Goal: Transaction & Acquisition: Purchase product/service

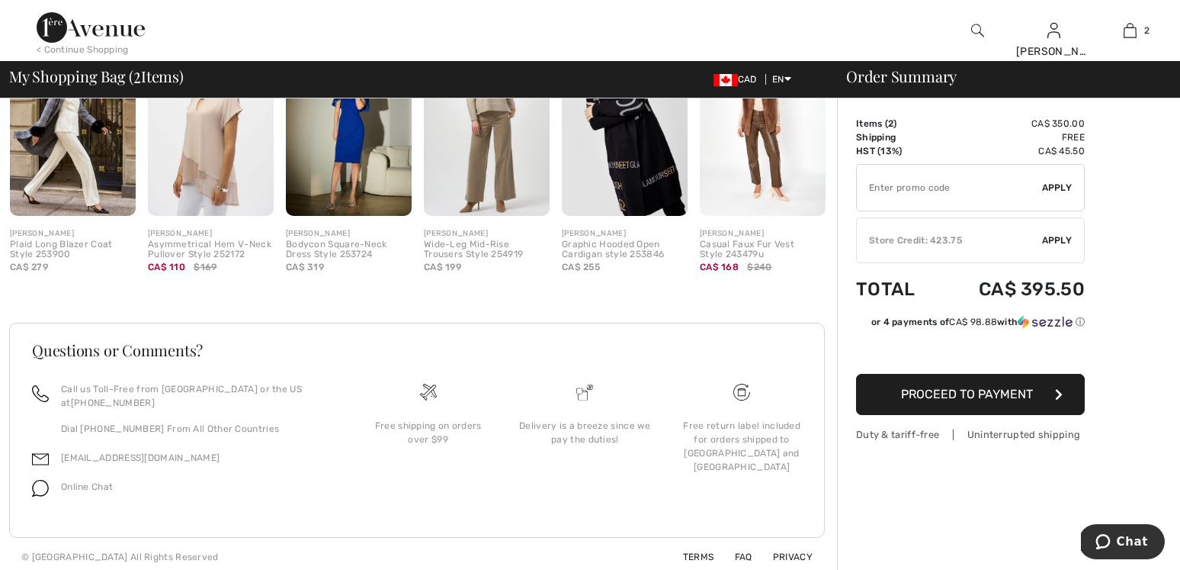
scroll to position [727, 0]
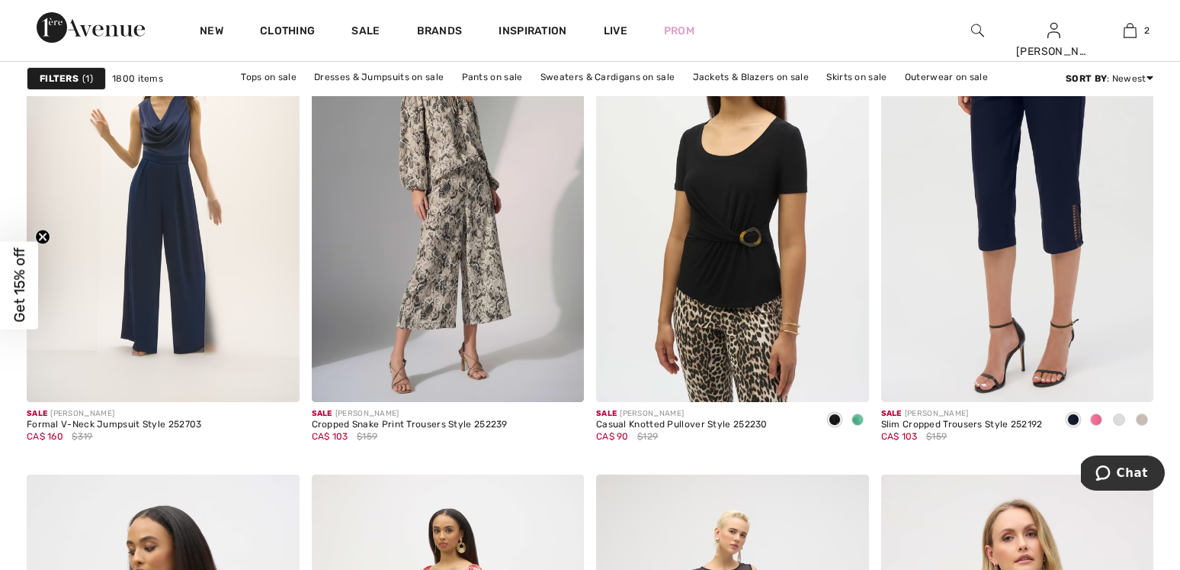
scroll to position [6630, 0]
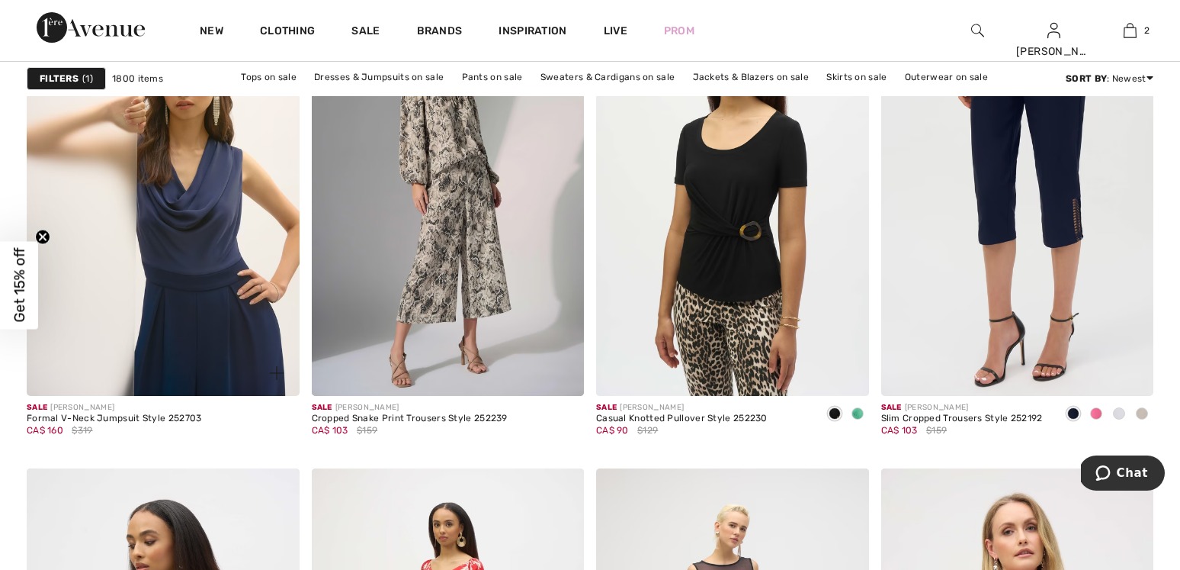
click at [222, 214] on img at bounding box center [163, 190] width 273 height 409
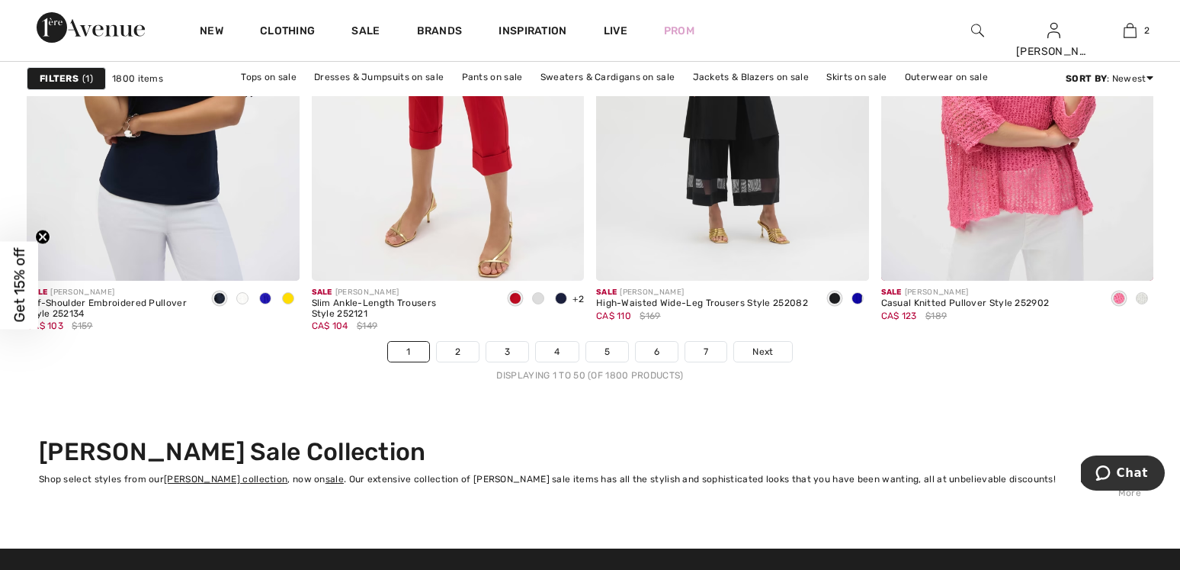
scroll to position [7231, 0]
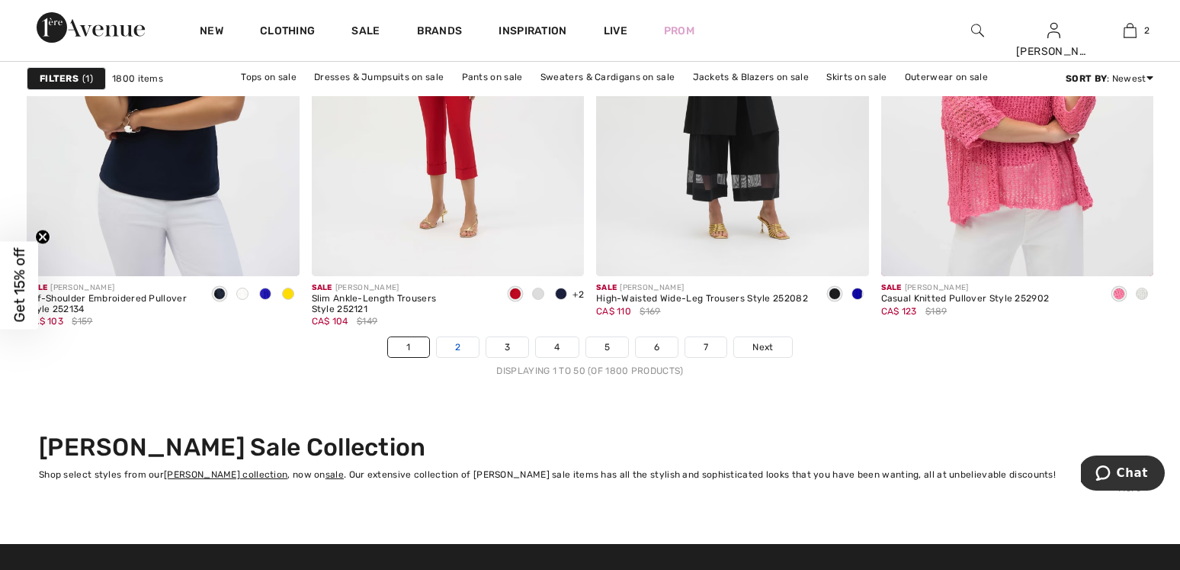
click at [461, 348] on link "2" at bounding box center [458, 347] width 42 height 20
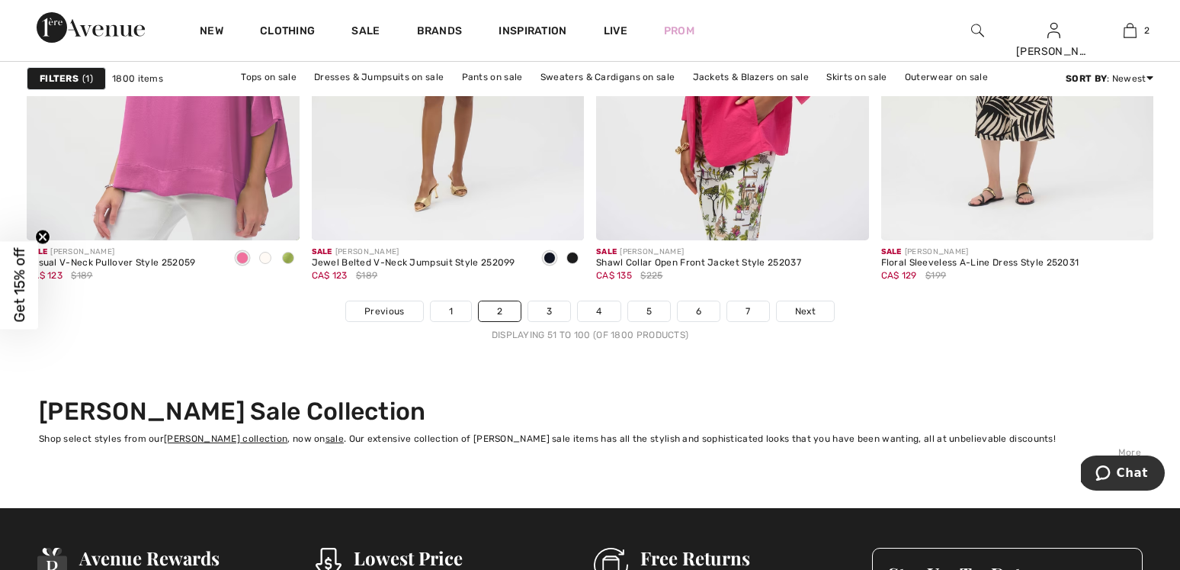
scroll to position [7323, 0]
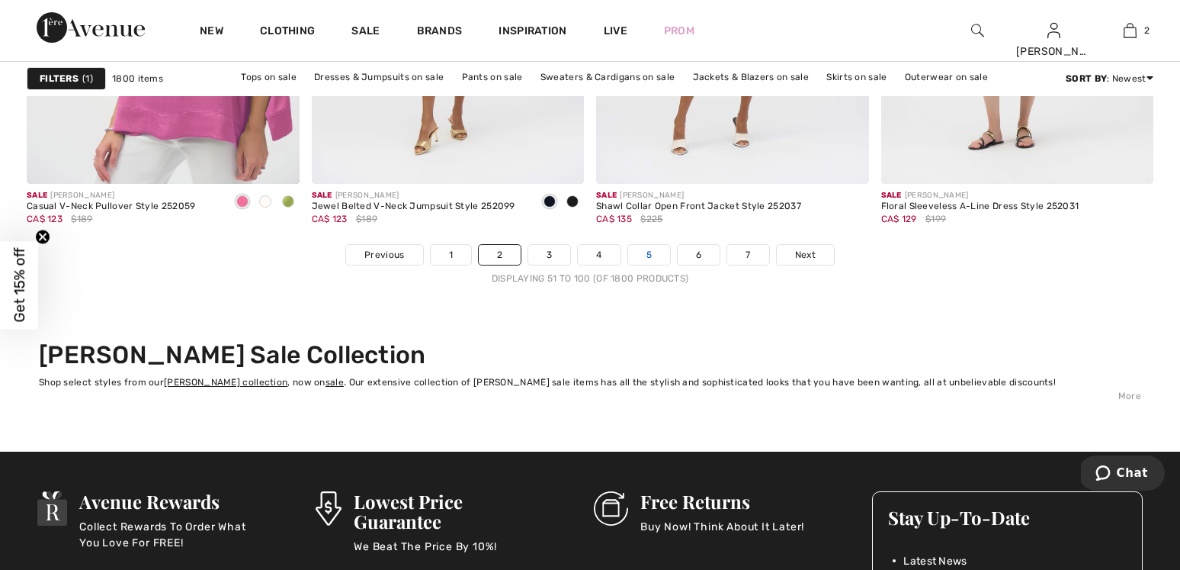
click at [660, 255] on link "5" at bounding box center [649, 255] width 42 height 20
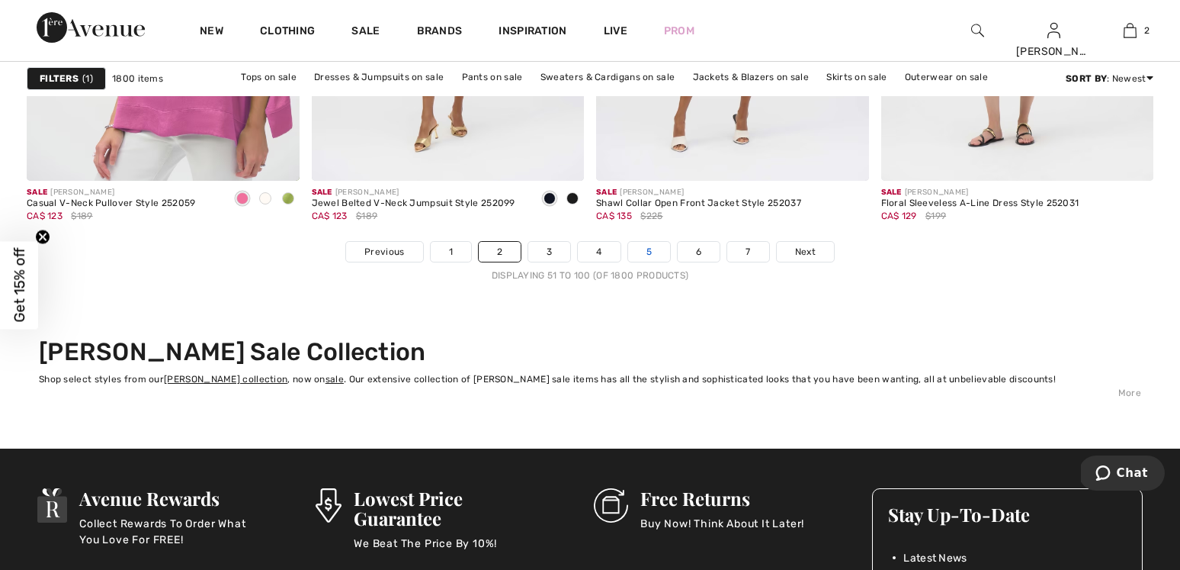
click at [660, 255] on link "5" at bounding box center [649, 252] width 42 height 20
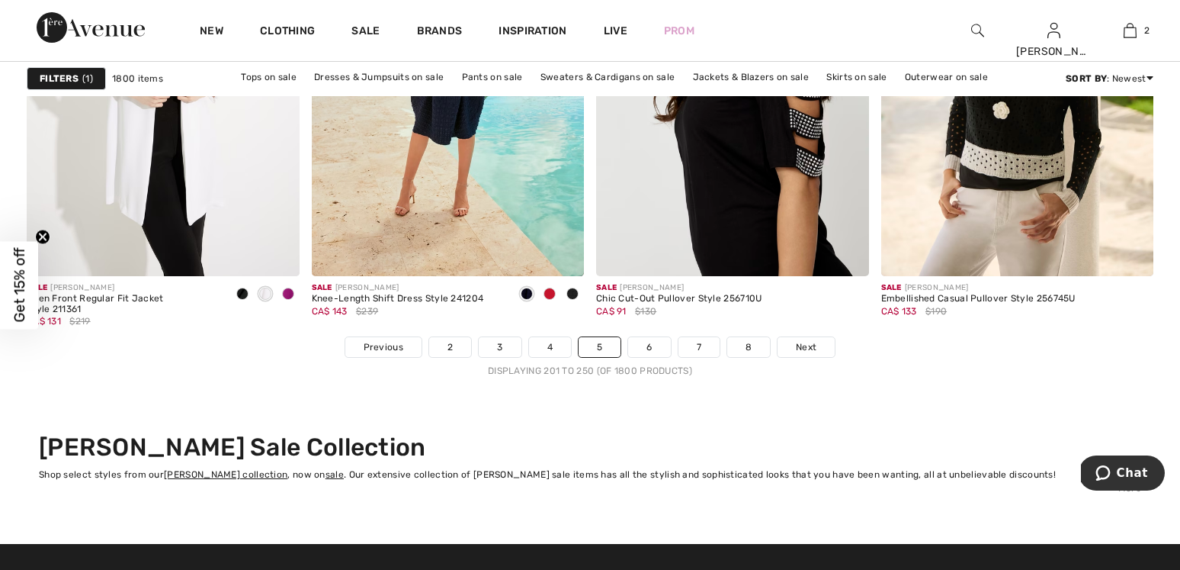
scroll to position [7236, 0]
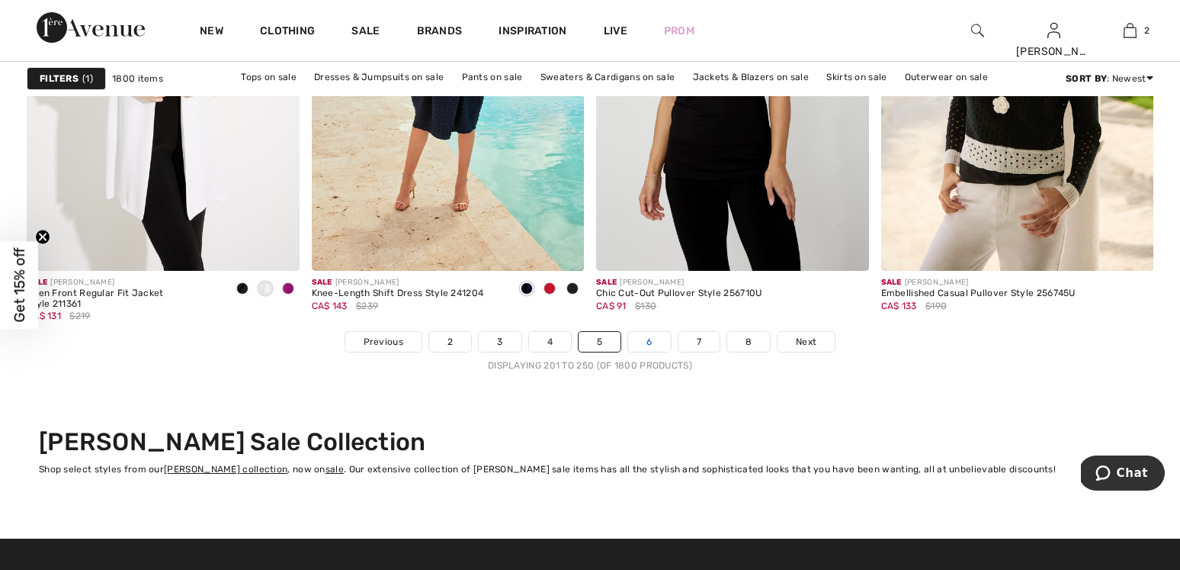
click at [658, 344] on link "6" at bounding box center [649, 342] width 42 height 20
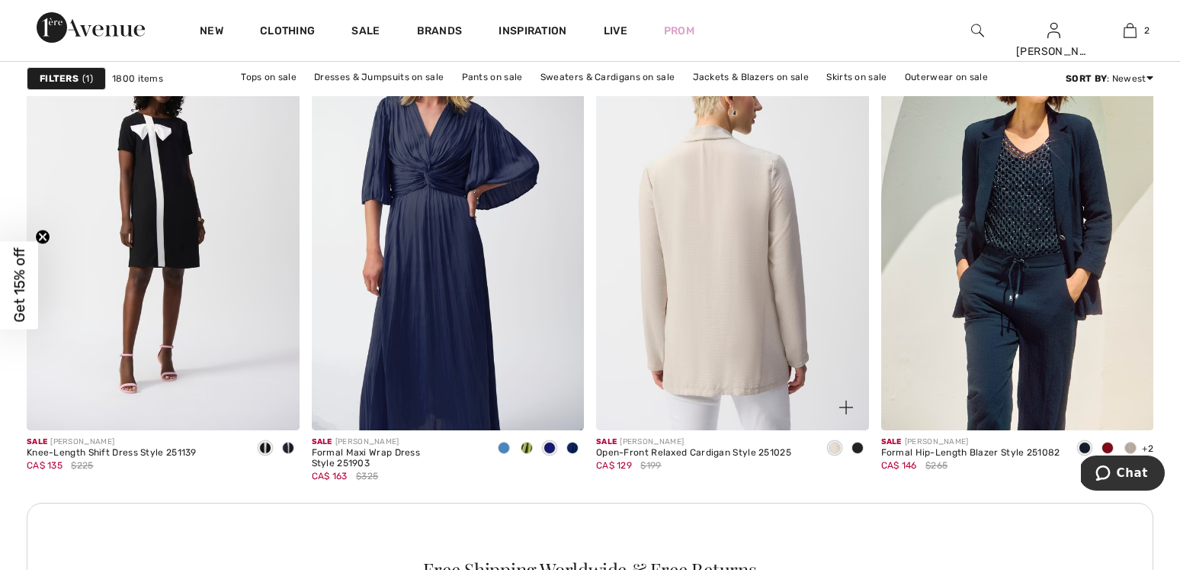
scroll to position [5466, 0]
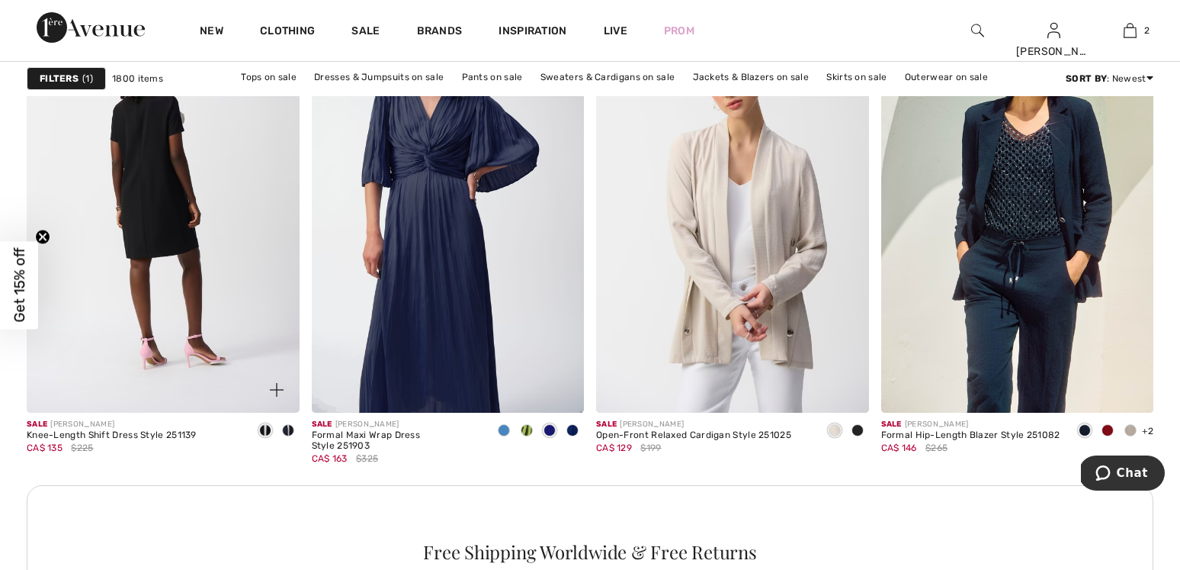
click at [210, 297] on img at bounding box center [163, 208] width 273 height 409
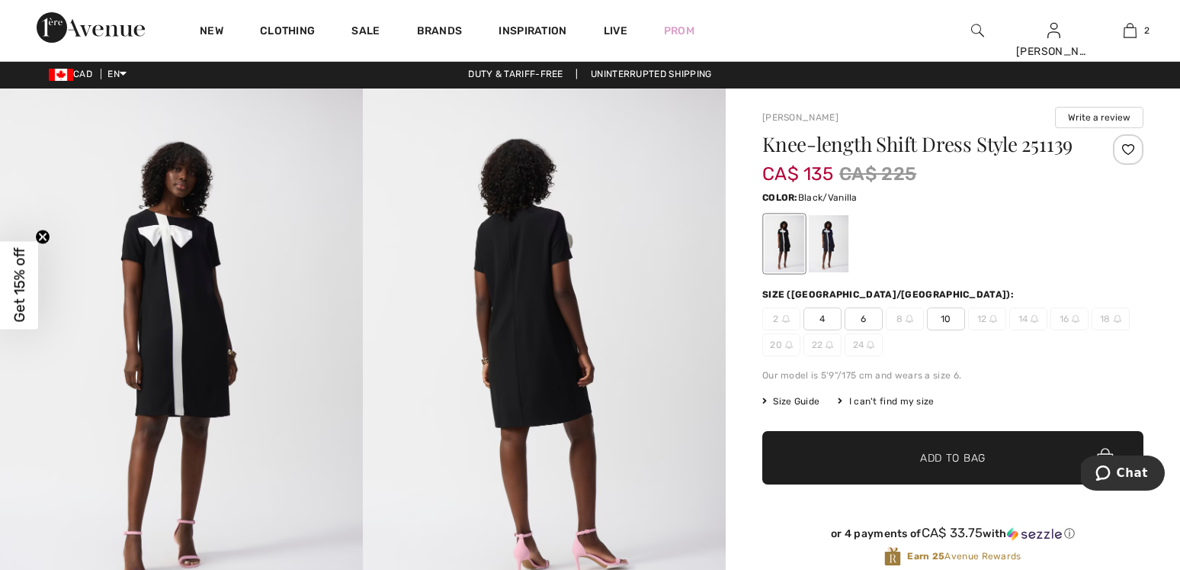
scroll to position [9, 0]
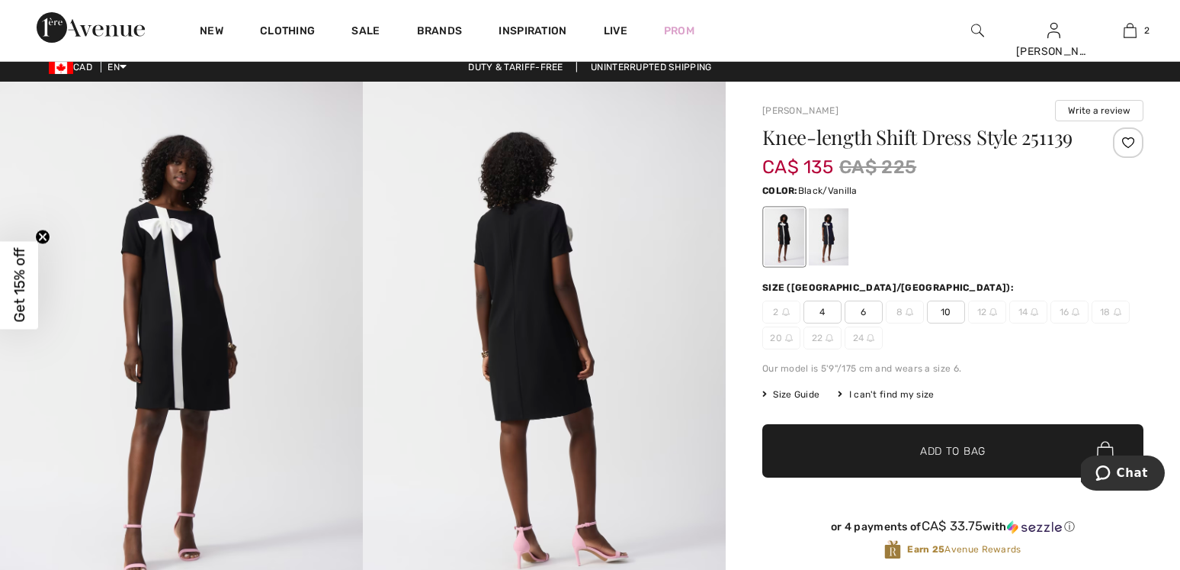
click at [940, 316] on span "10" at bounding box center [946, 311] width 38 height 23
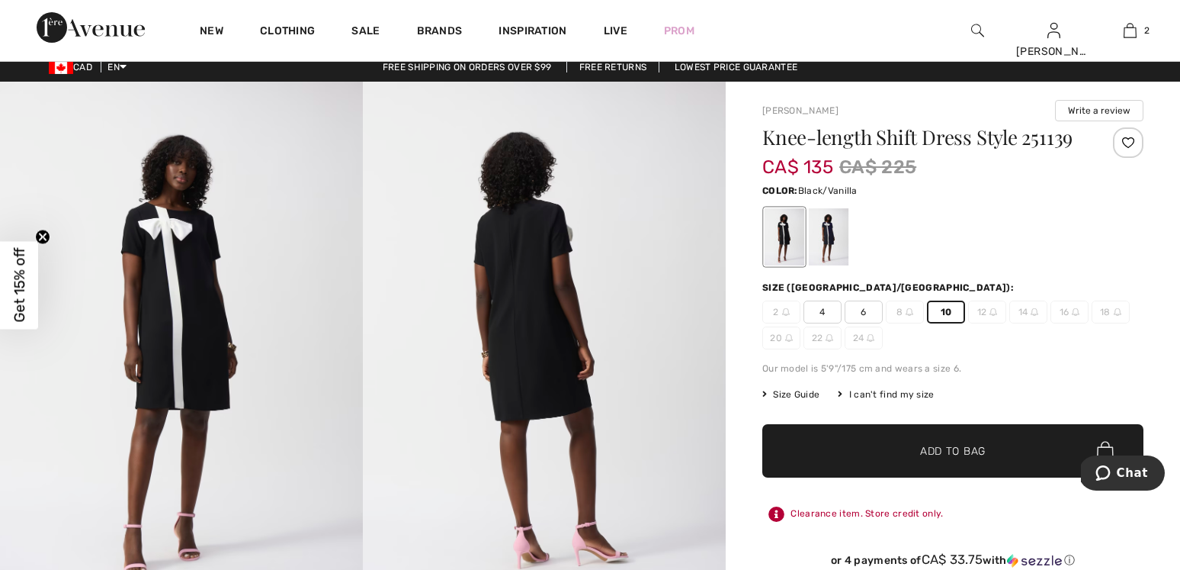
click at [890, 453] on span "✔ Added to Bag" at bounding box center [930, 451] width 93 height 16
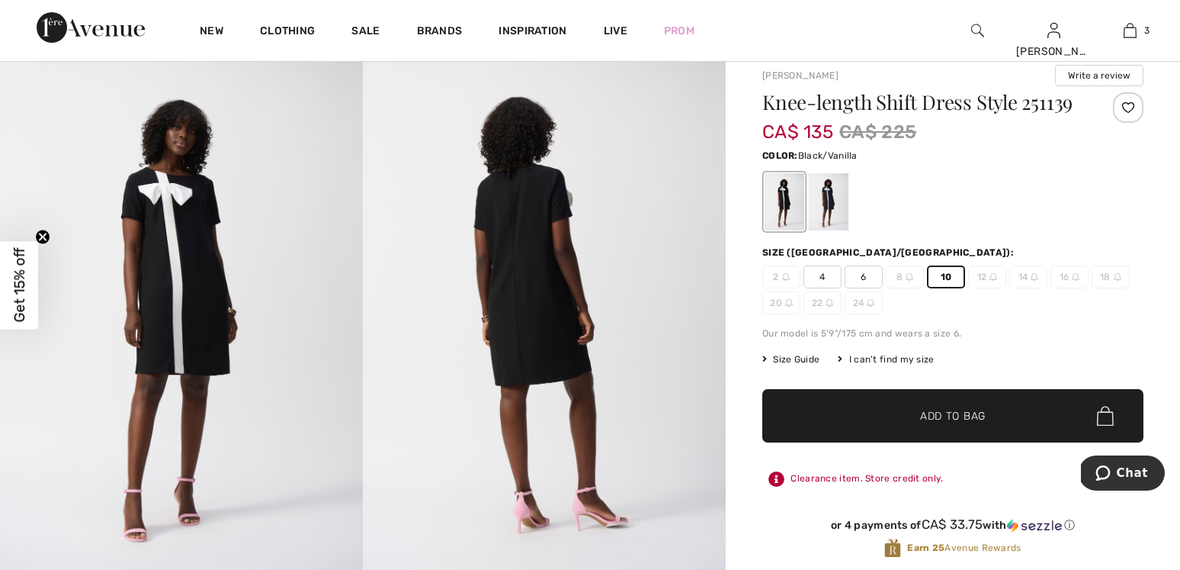
scroll to position [0, 0]
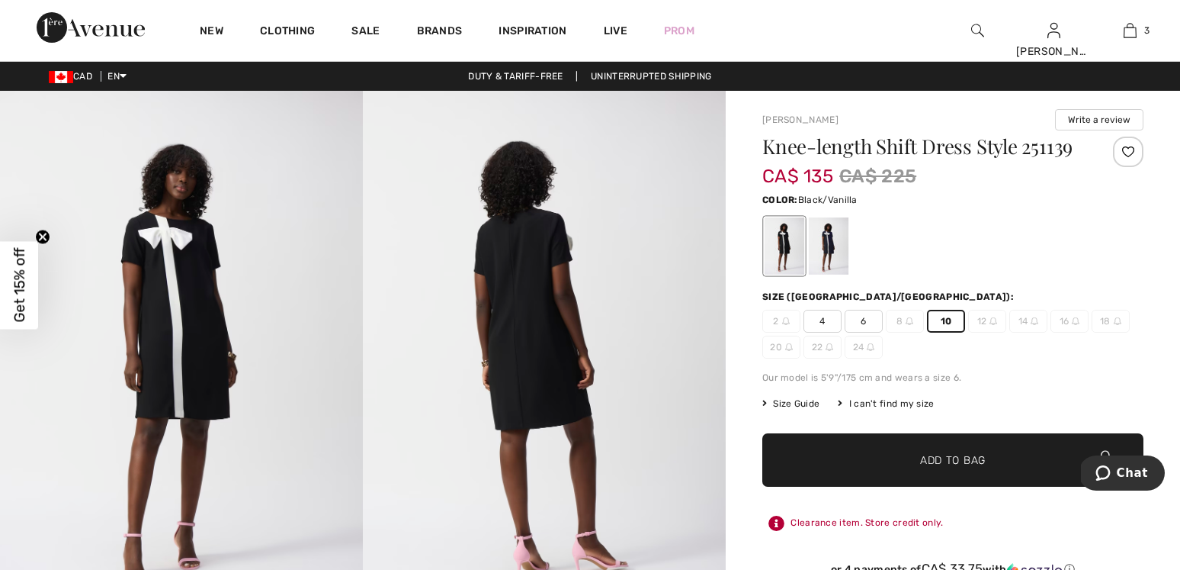
click at [939, 466] on span "Add to Bag" at bounding box center [953, 460] width 66 height 16
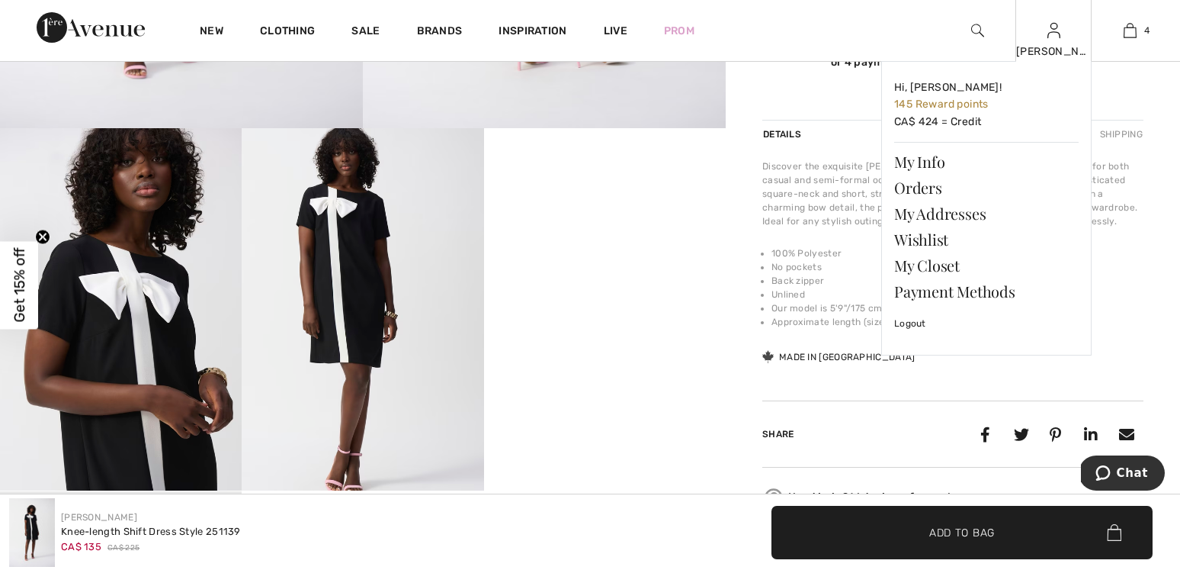
scroll to position [512, 0]
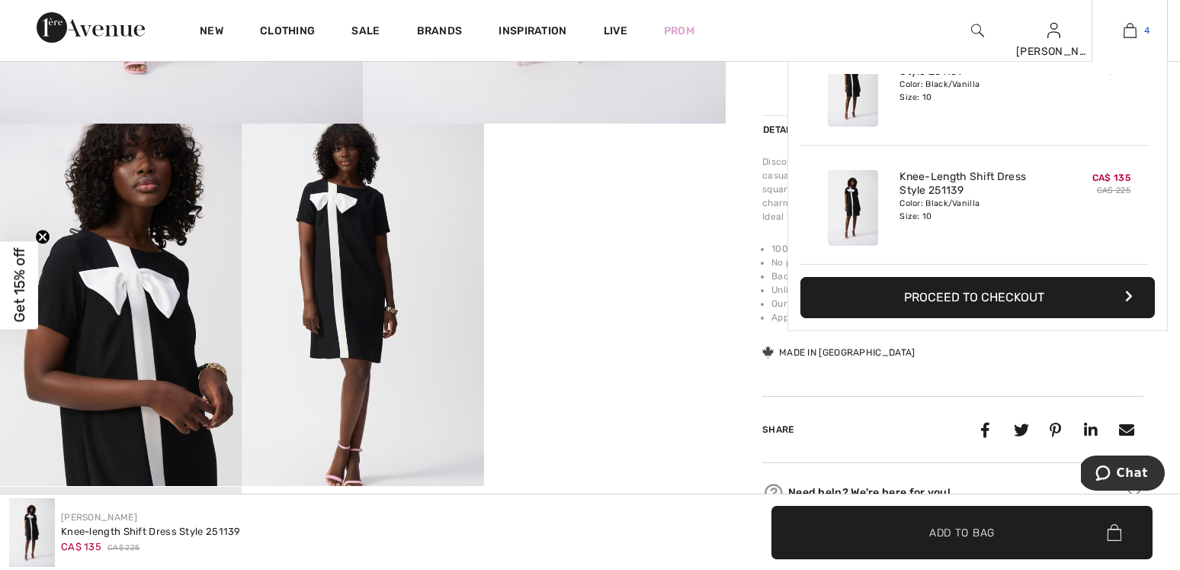
click at [1126, 36] on img at bounding box center [1130, 30] width 13 height 18
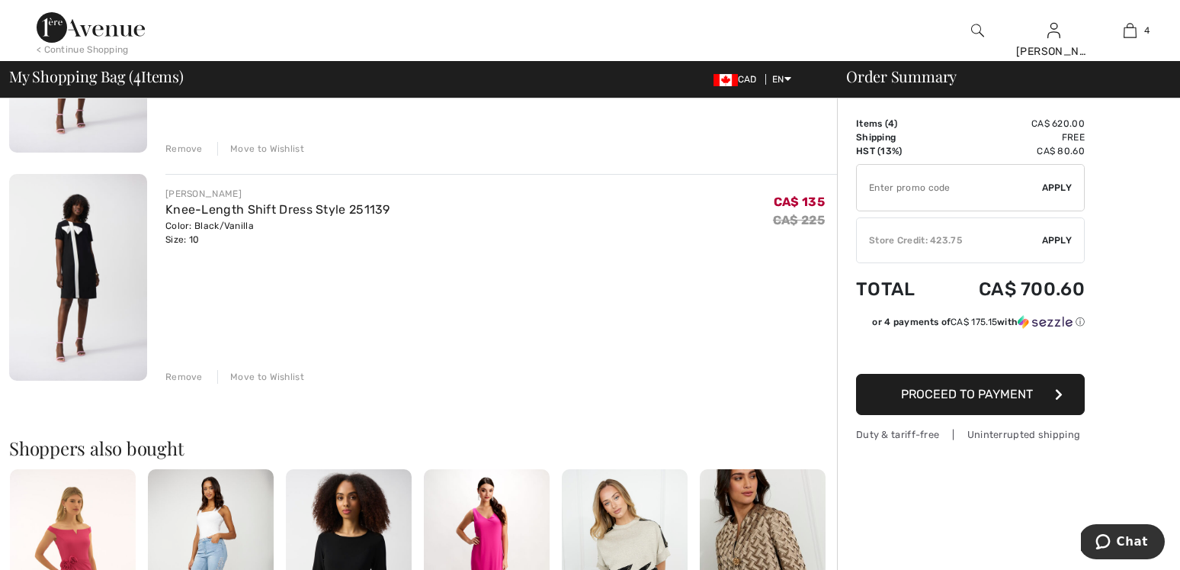
scroll to position [737, 0]
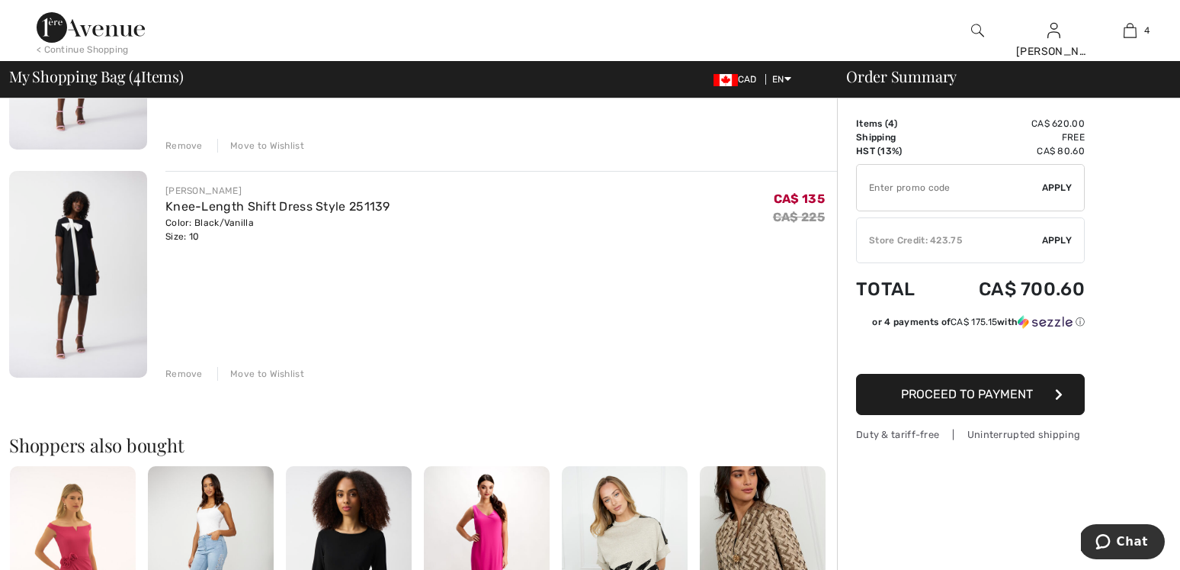
click at [185, 374] on div "Remove" at bounding box center [183, 374] width 37 height 14
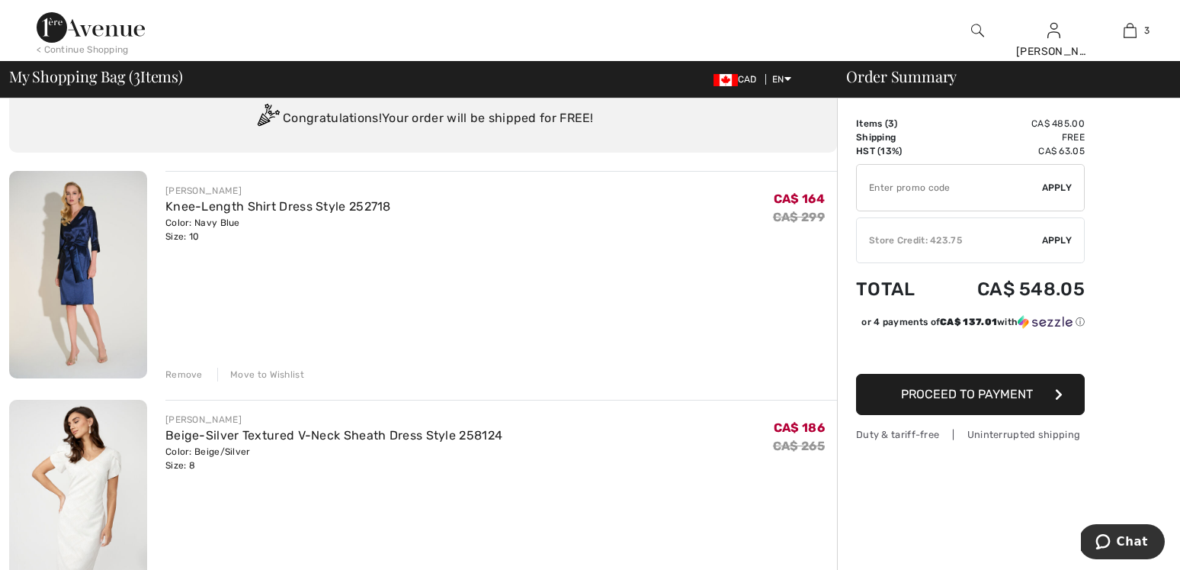
scroll to position [0, 0]
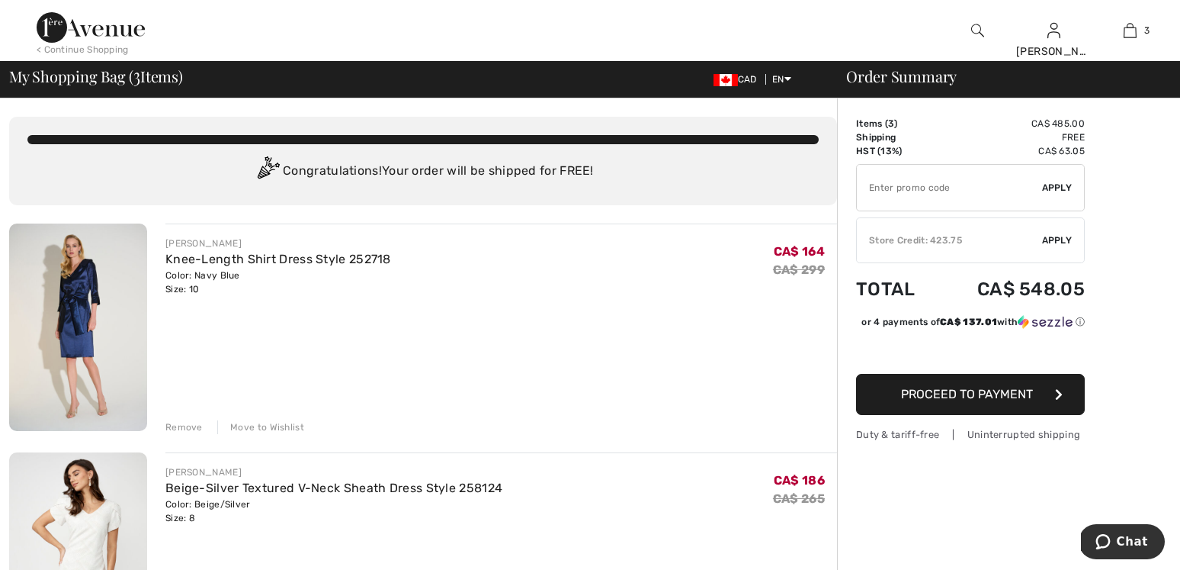
click at [1059, 237] on span "Apply" at bounding box center [1057, 240] width 31 height 14
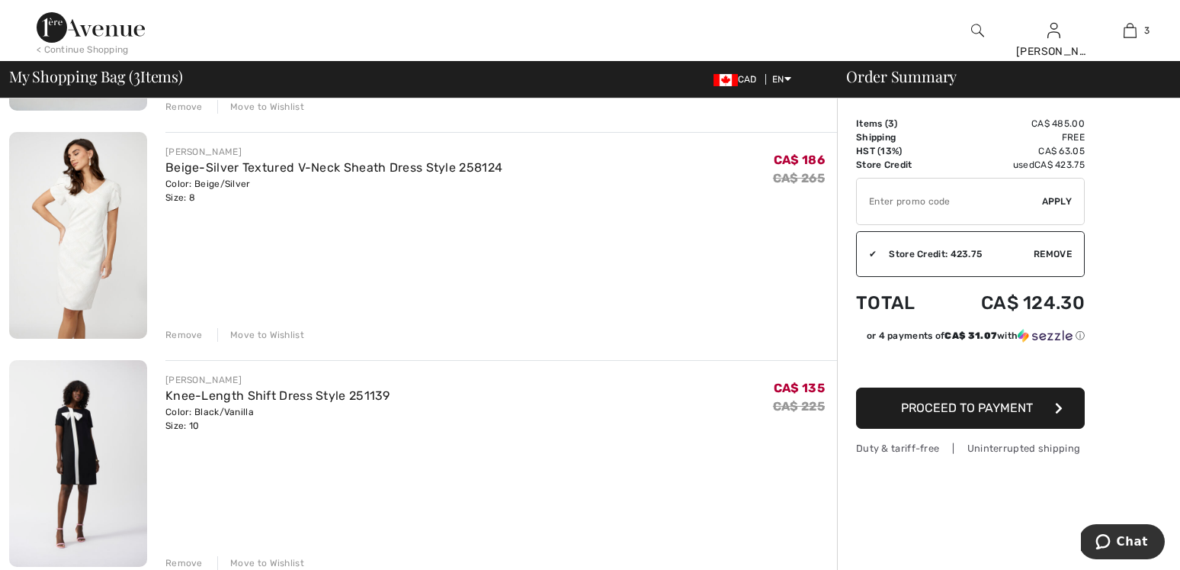
scroll to position [321, 0]
click at [956, 409] on span "Proceed to Payment" at bounding box center [967, 407] width 132 height 14
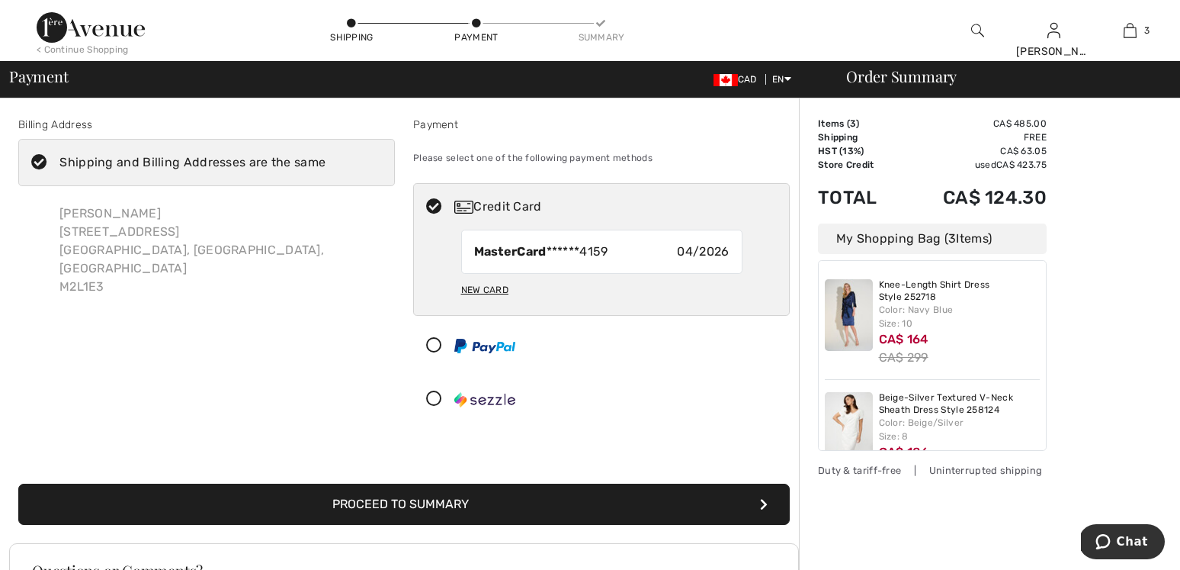
click at [460, 503] on button "Proceed to Summary" at bounding box center [404, 503] width 772 height 41
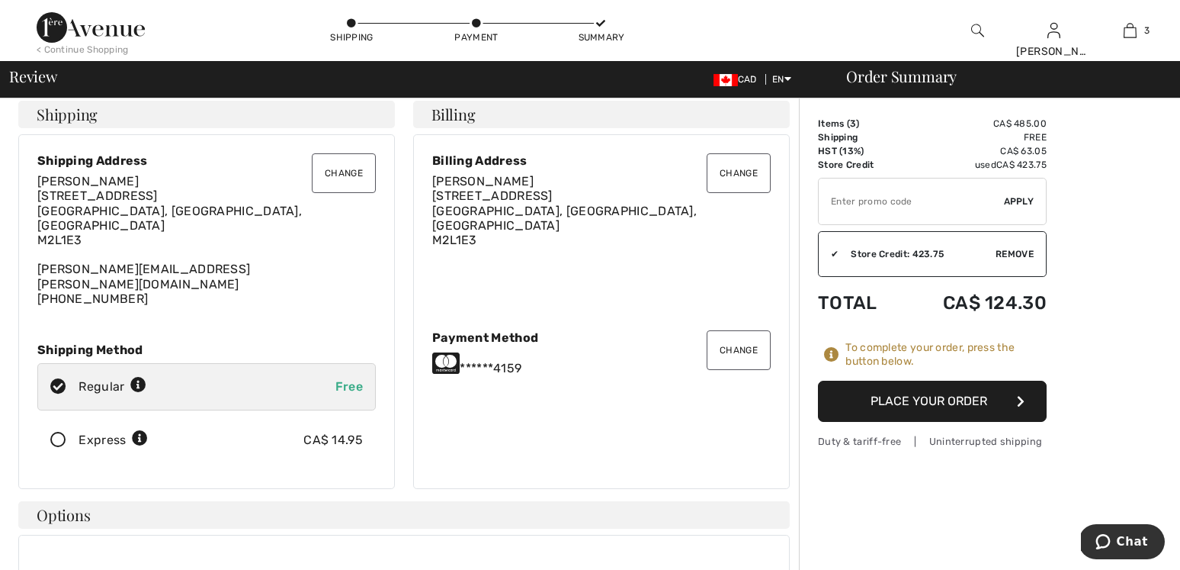
click at [890, 399] on button "Place Your Order" at bounding box center [932, 400] width 229 height 41
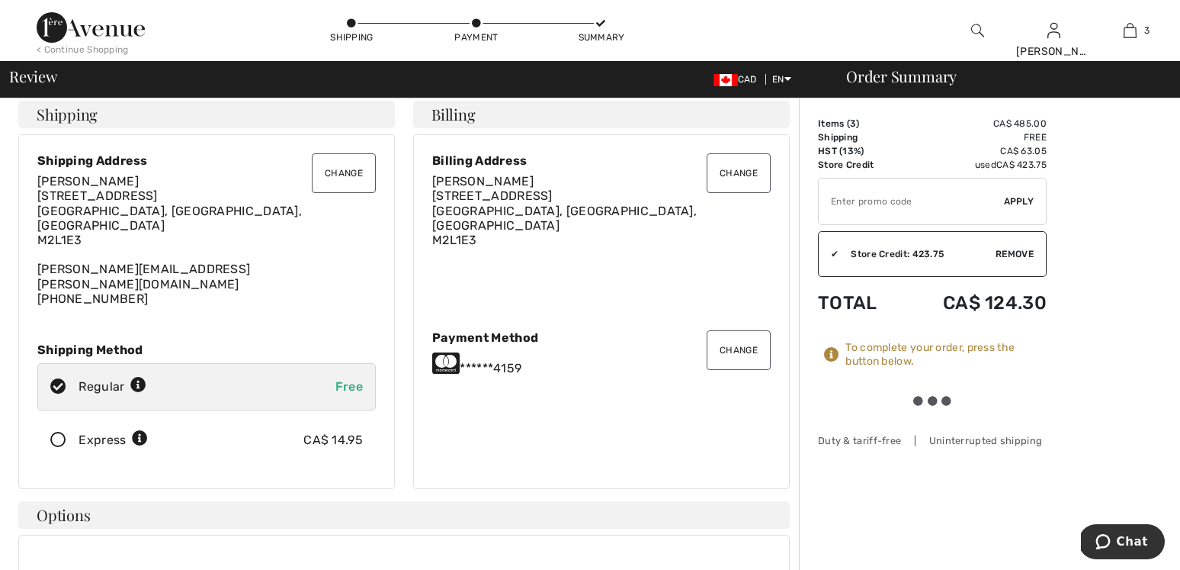
scroll to position [8, 0]
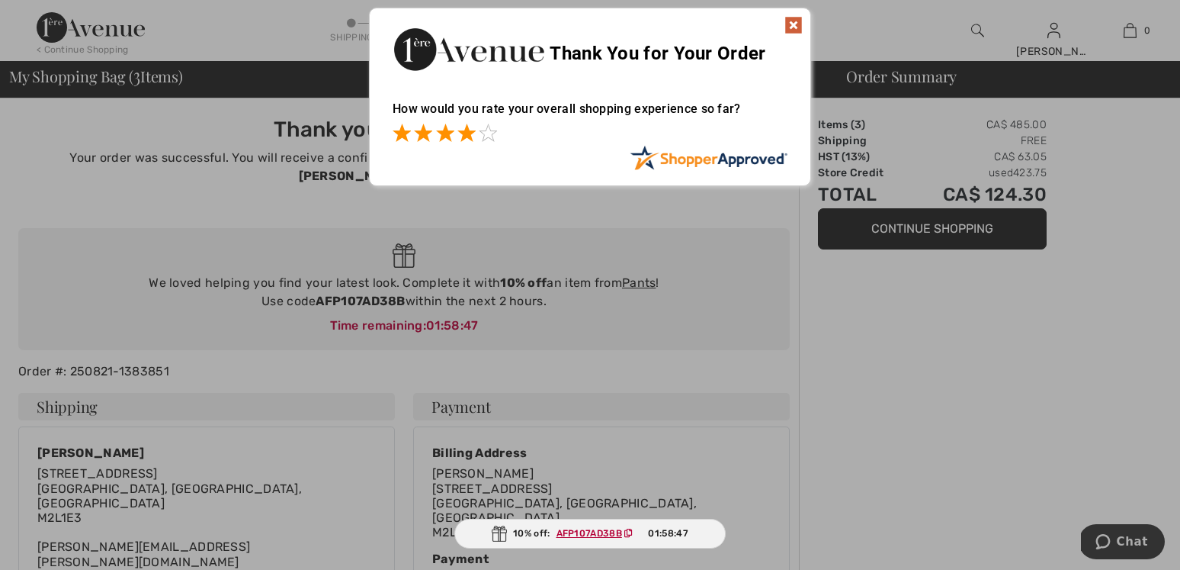
click at [470, 132] on span at bounding box center [467, 133] width 18 height 18
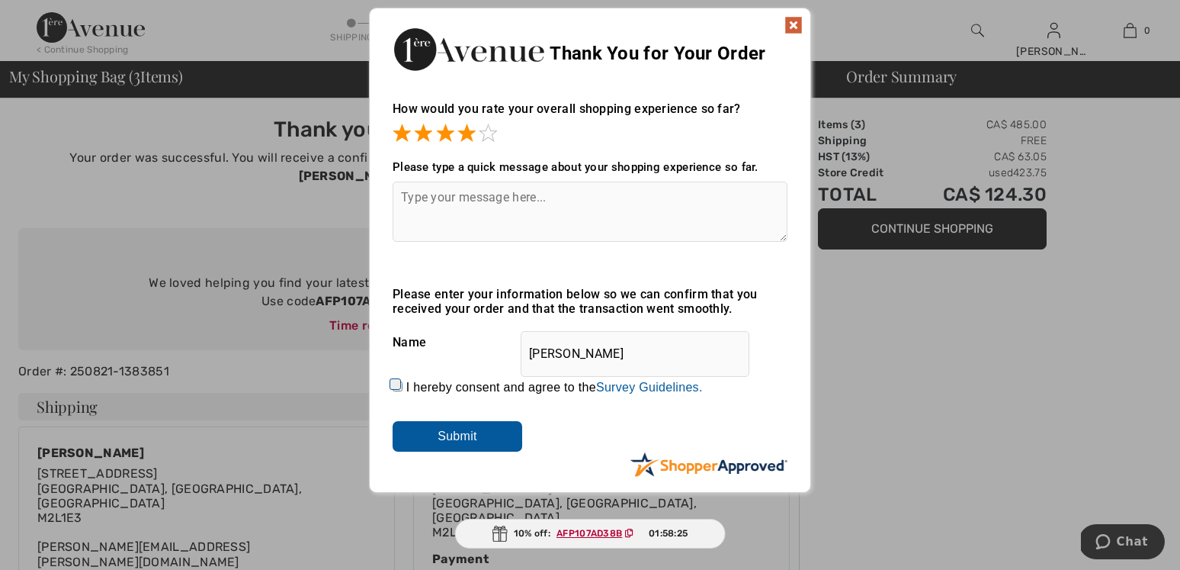
click at [791, 24] on img at bounding box center [794, 25] width 18 height 18
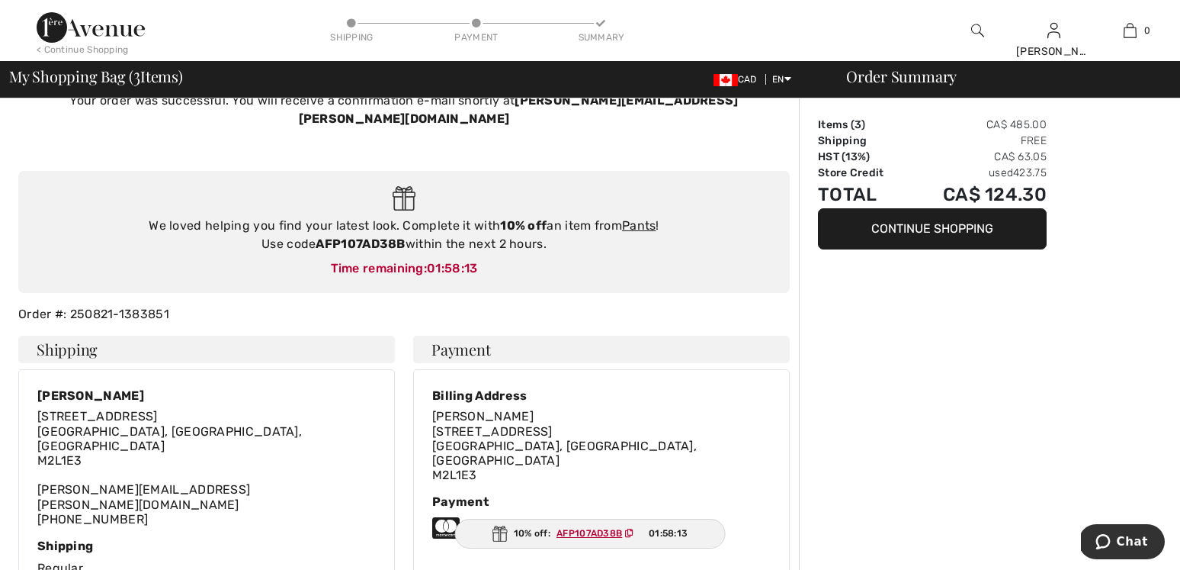
scroll to position [63, 0]
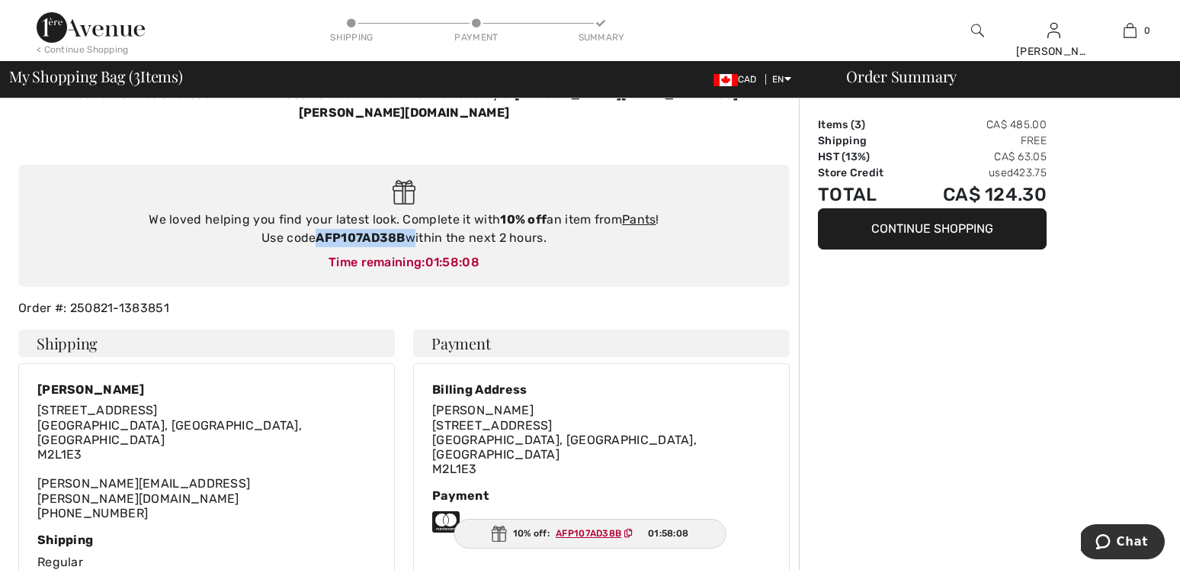
drag, startPoint x: 408, startPoint y: 218, endPoint x: 319, endPoint y: 217, distance: 89.2
click at [319, 217] on div "We loved helping you find your latest look. Complete it with 10% off an item fr…" at bounding box center [404, 228] width 741 height 37
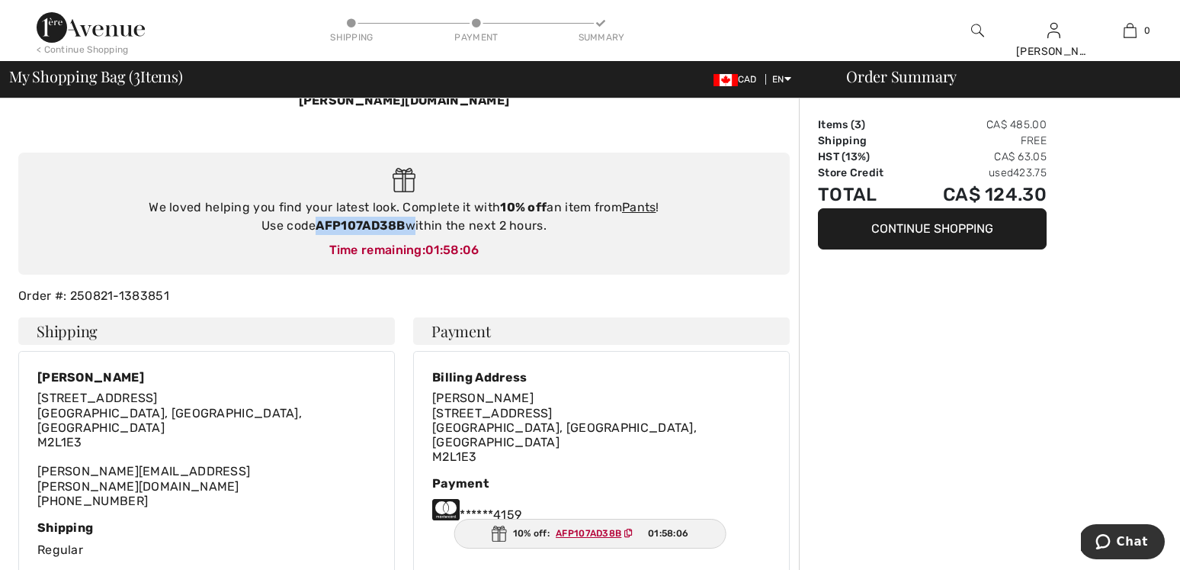
scroll to position [79, 0]
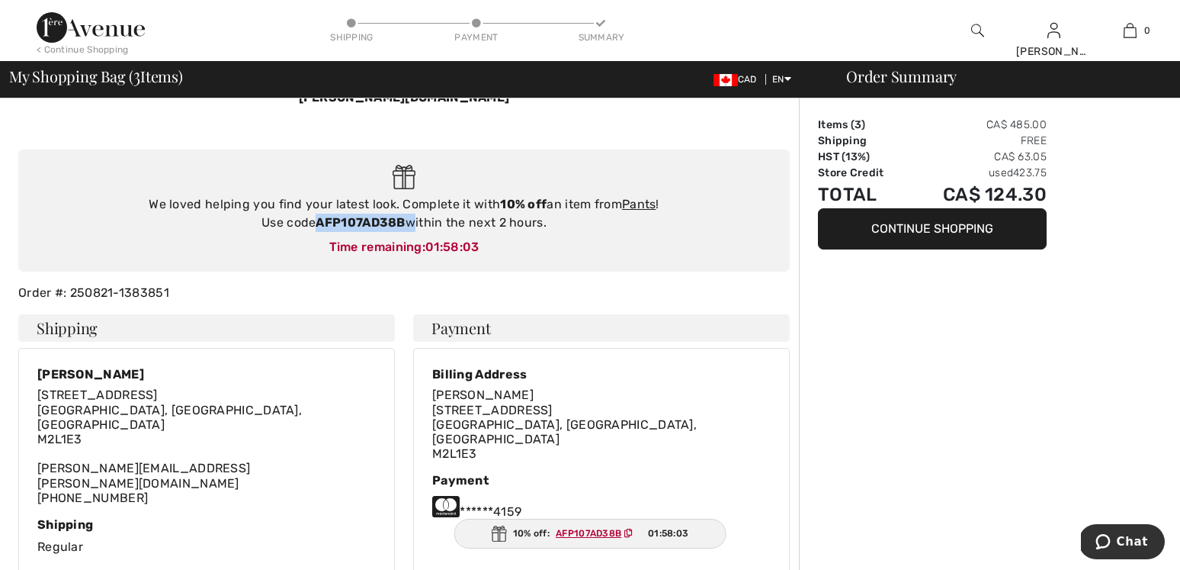
copy div "AFP107AD38B"
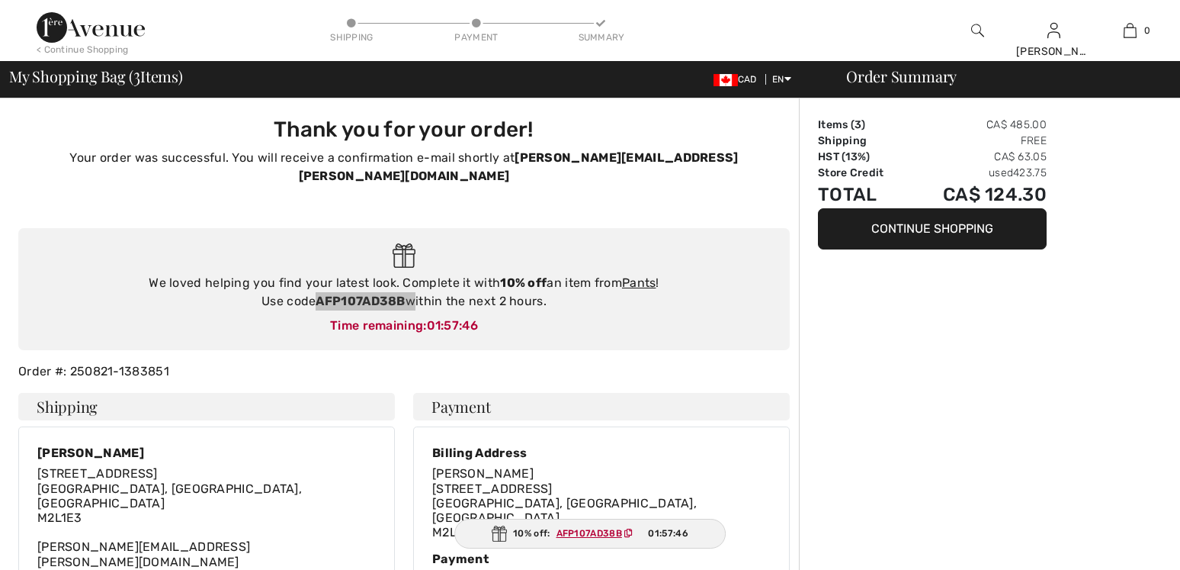
scroll to position [0, 0]
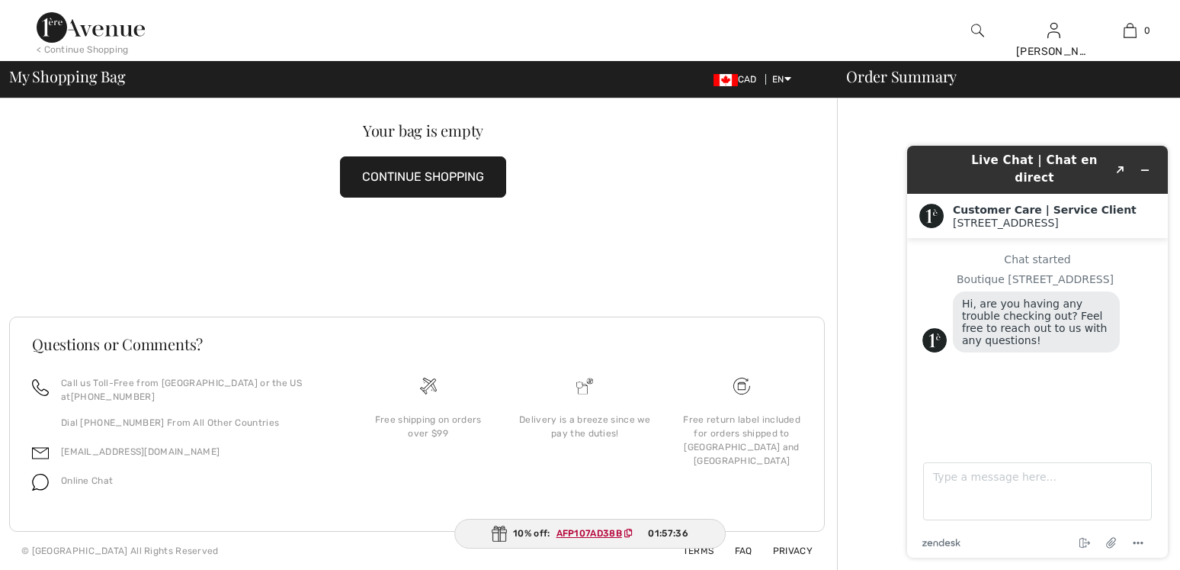
click at [424, 178] on button "CONTINUE SHOPPING" at bounding box center [423, 176] width 166 height 41
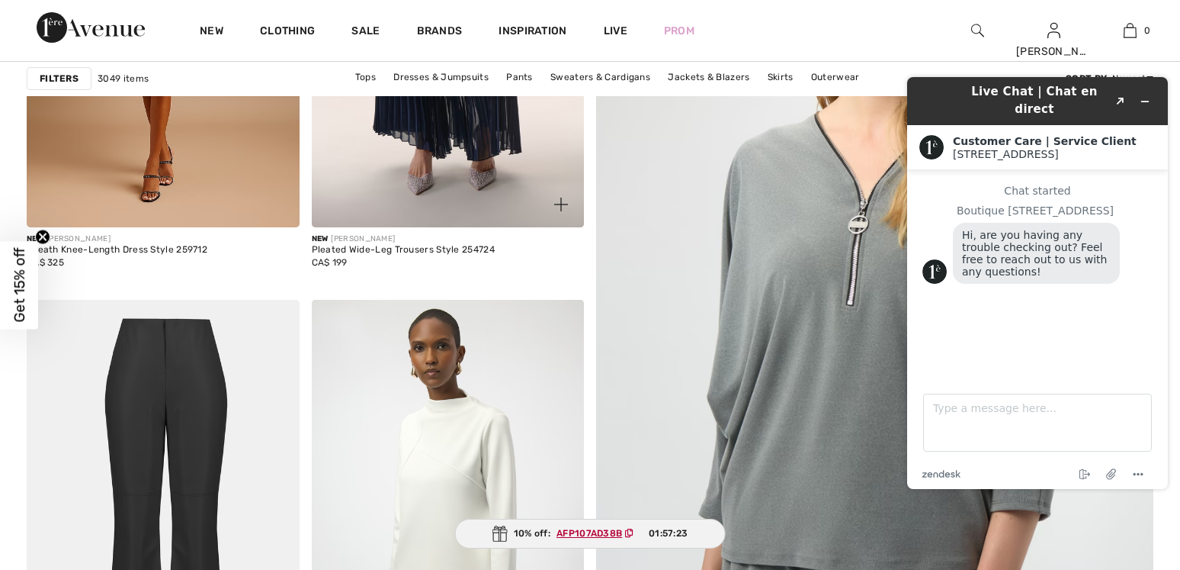
scroll to position [397, 0]
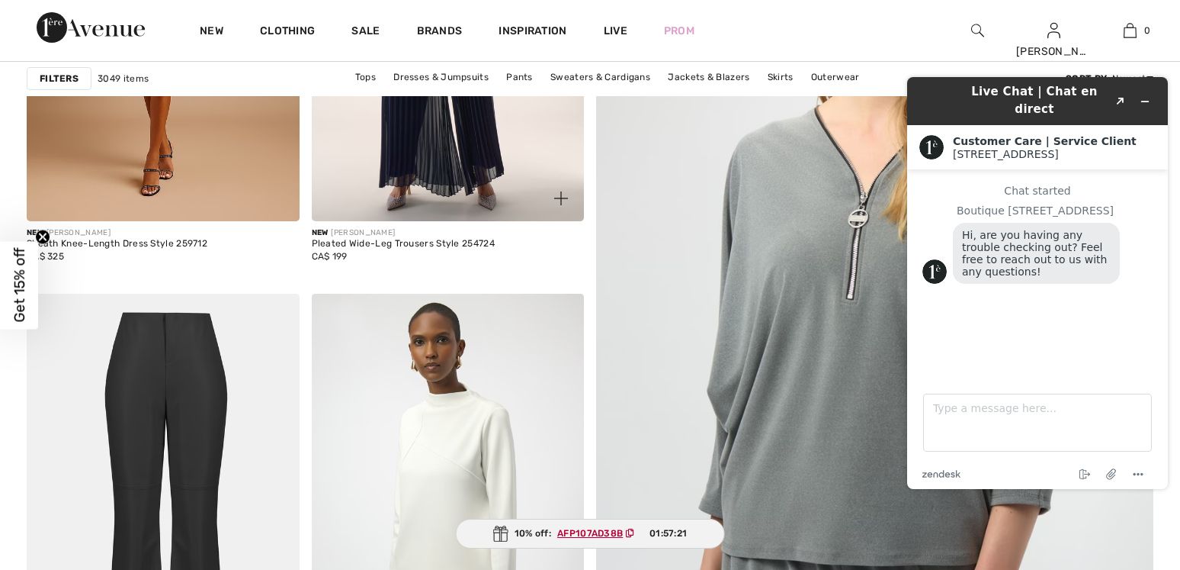
click at [459, 146] on img at bounding box center [448, 16] width 273 height 409
click at [420, 148] on img at bounding box center [448, 16] width 273 height 409
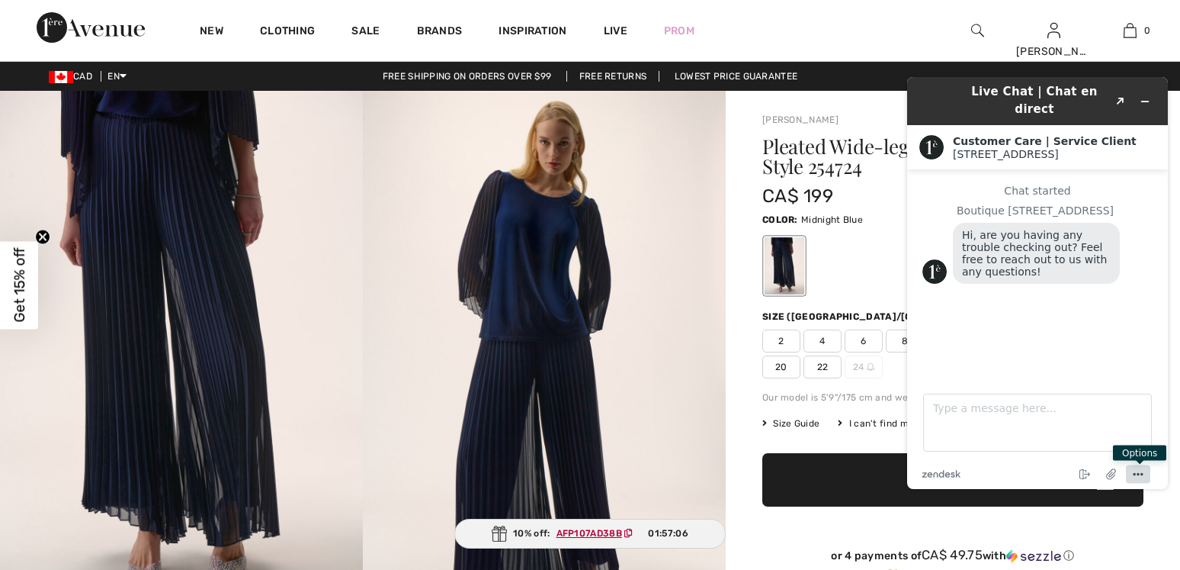
click at [1138, 471] on icon "Menu" at bounding box center [1138, 474] width 18 height 18
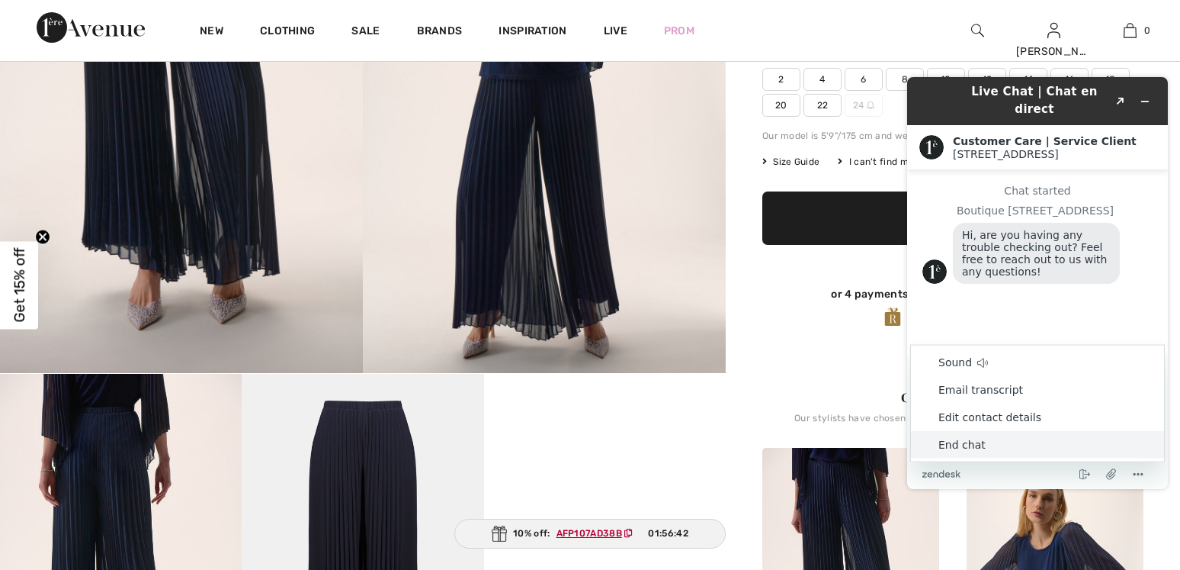
scroll to position [264, 0]
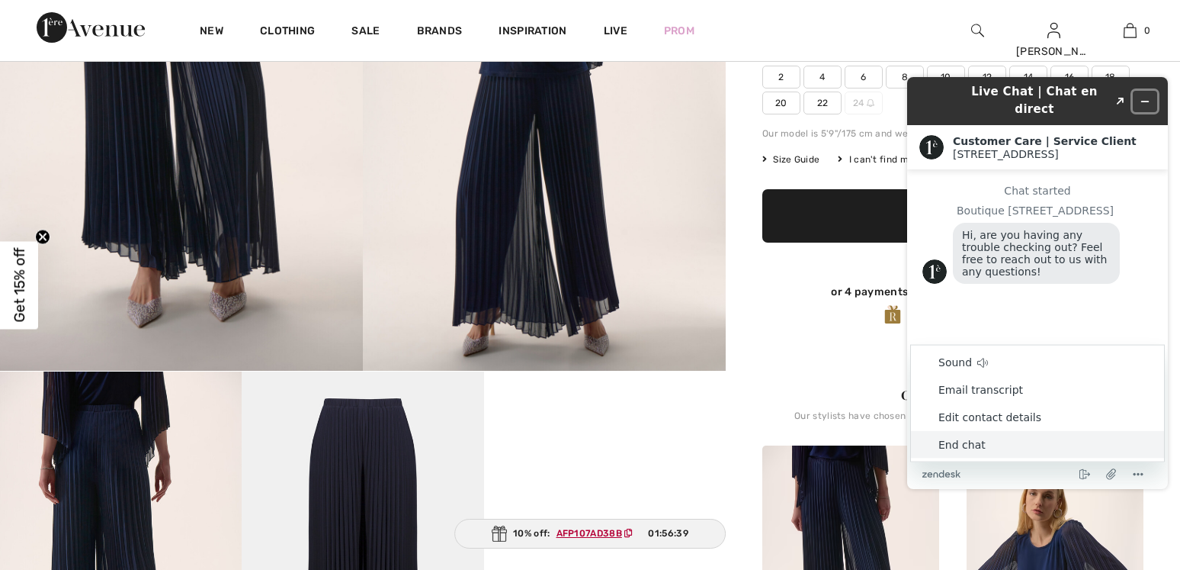
click at [1145, 101] on icon "Minimize widget" at bounding box center [1145, 101] width 7 height 0
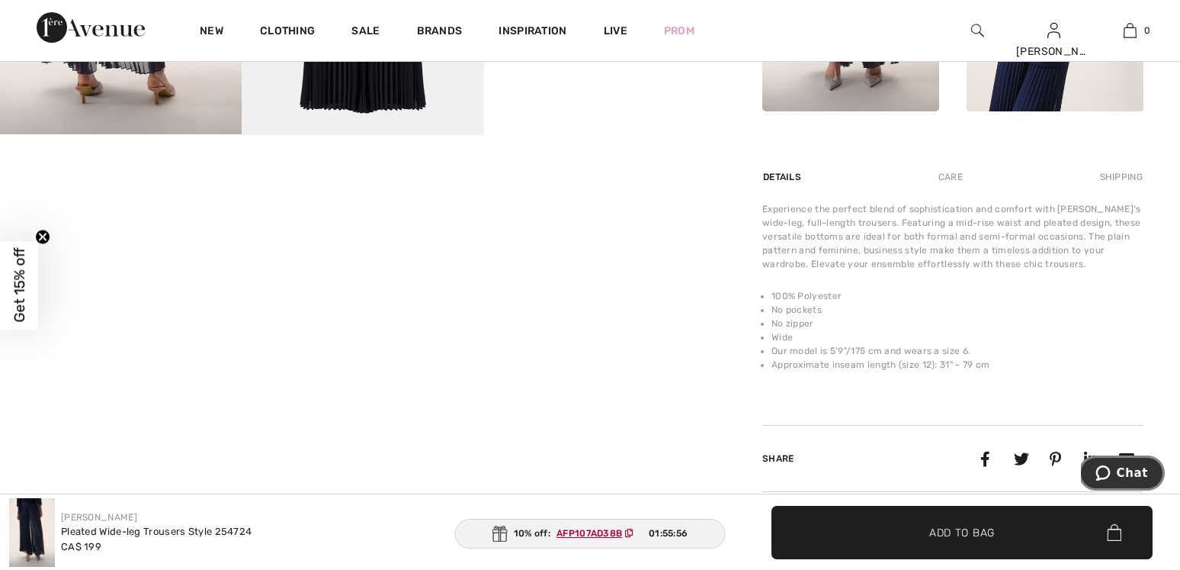
scroll to position [910, 0]
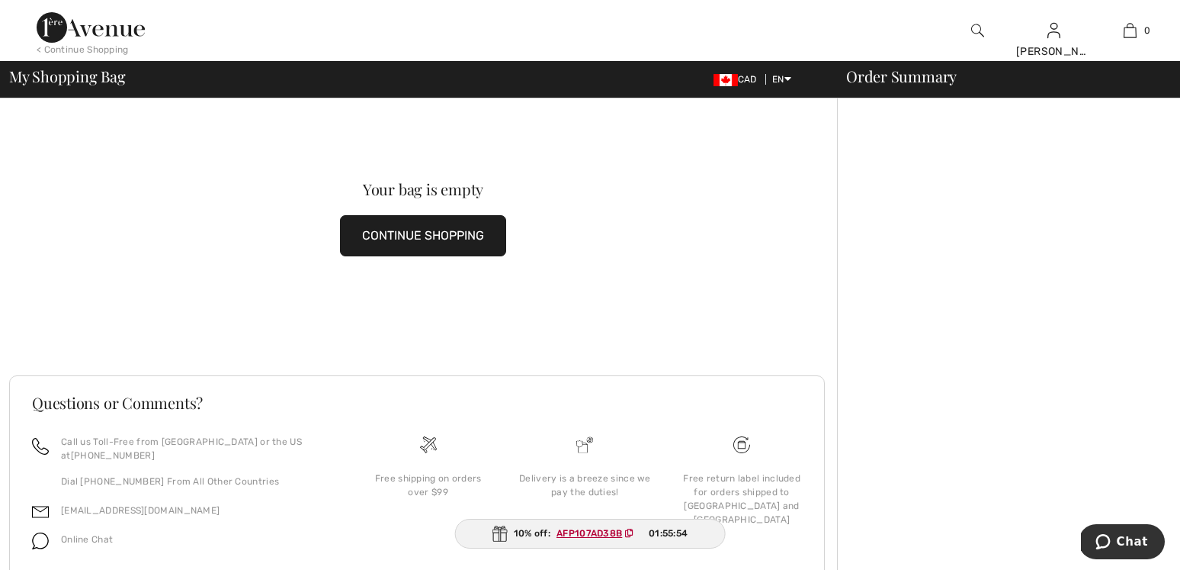
click at [405, 233] on button "CONTINUE SHOPPING" at bounding box center [423, 235] width 166 height 41
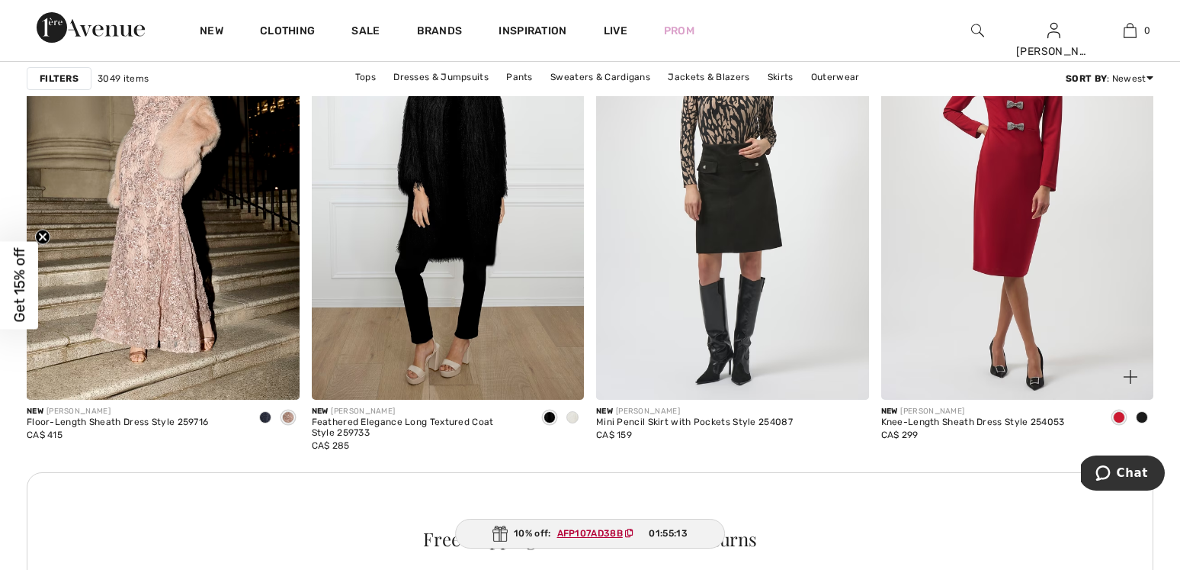
scroll to position [5441, 0]
click at [1024, 241] on img at bounding box center [1017, 196] width 273 height 409
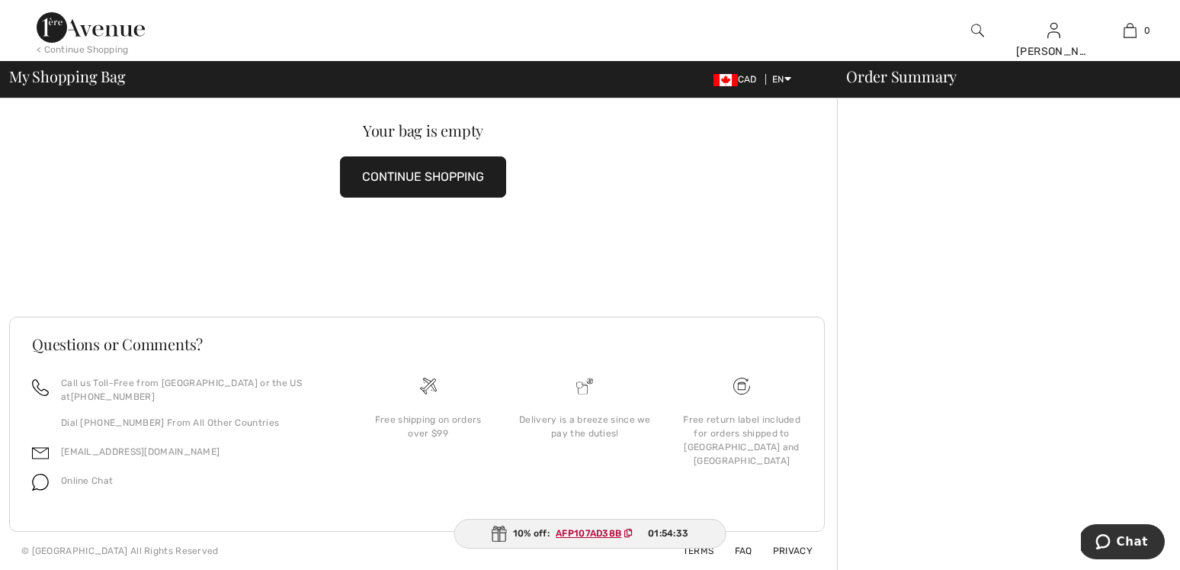
click at [425, 187] on button "CONTINUE SHOPPING" at bounding box center [423, 176] width 166 height 41
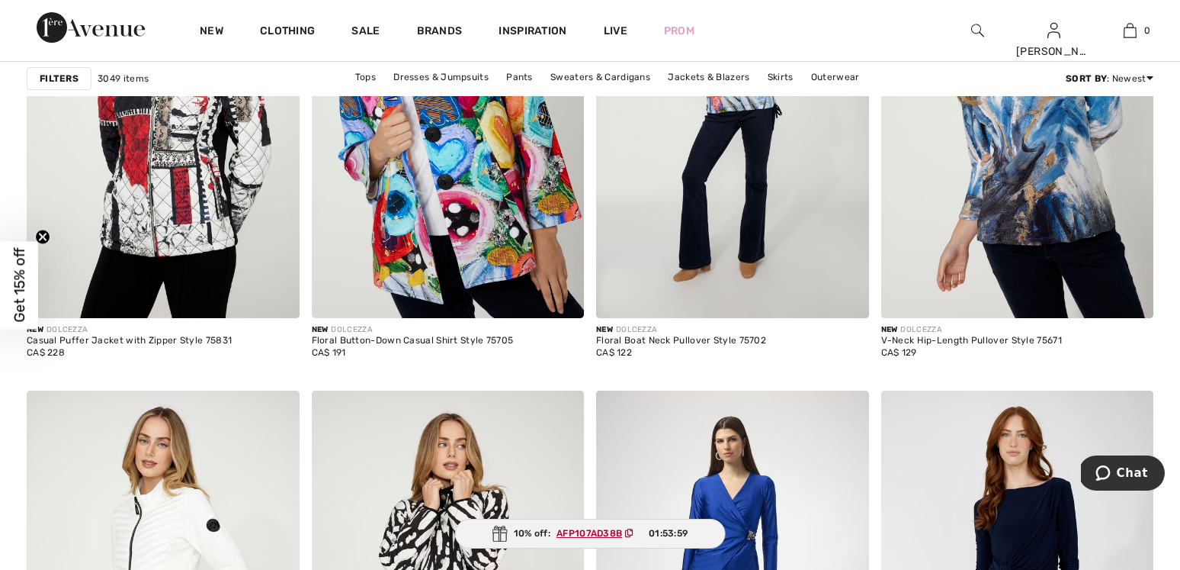
scroll to position [6675, 0]
